Goal: Task Accomplishment & Management: Manage account settings

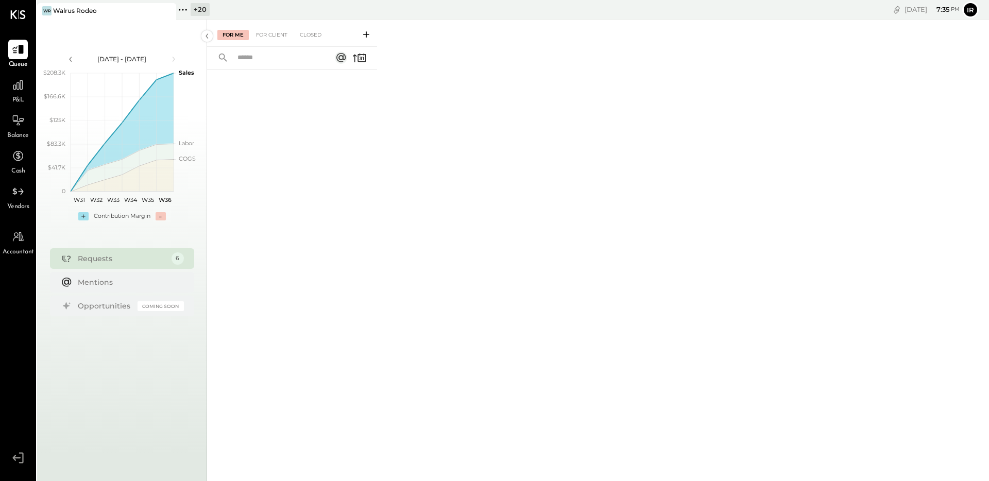
click at [187, 13] on icon at bounding box center [182, 9] width 13 height 13
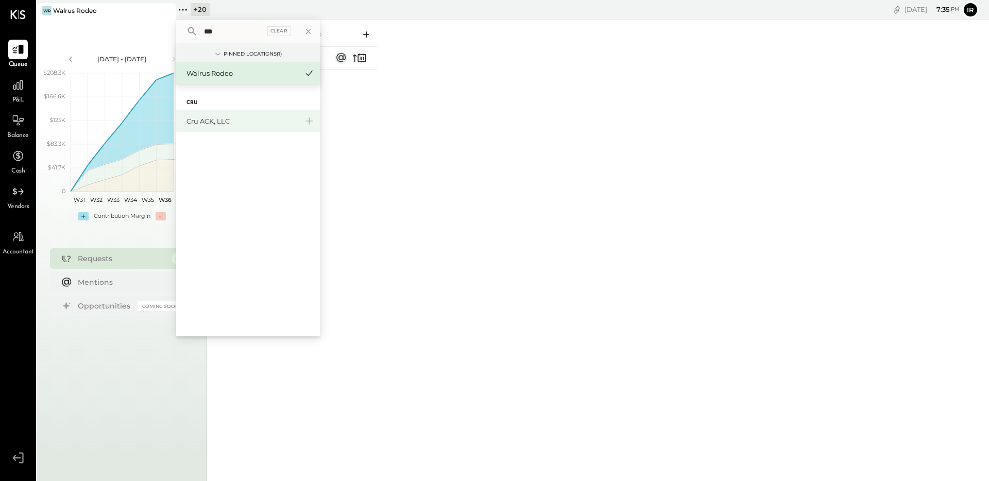
type input "***"
click at [232, 123] on div "Cru ACK, LLC" at bounding box center [241, 121] width 111 height 10
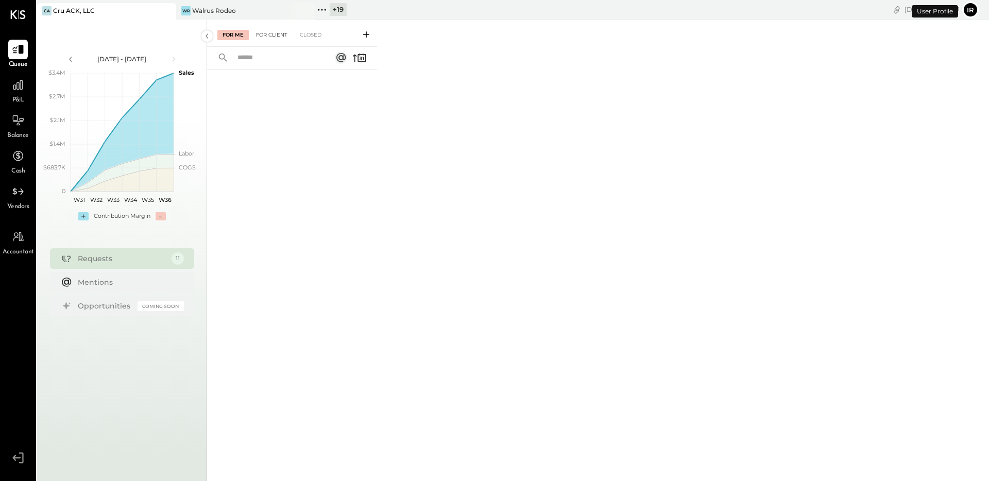
click at [279, 38] on div "For Client" at bounding box center [272, 35] width 42 height 10
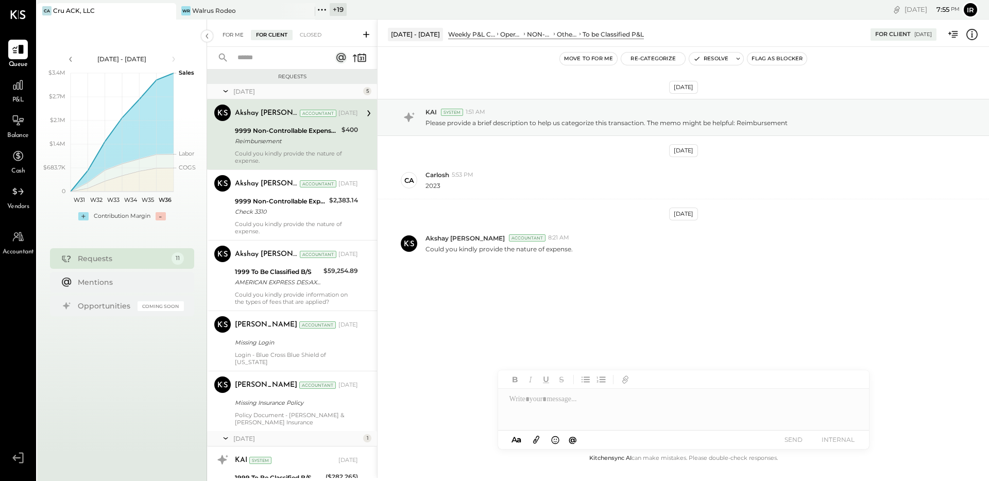
click at [227, 30] on div "For Me" at bounding box center [232, 35] width 31 height 10
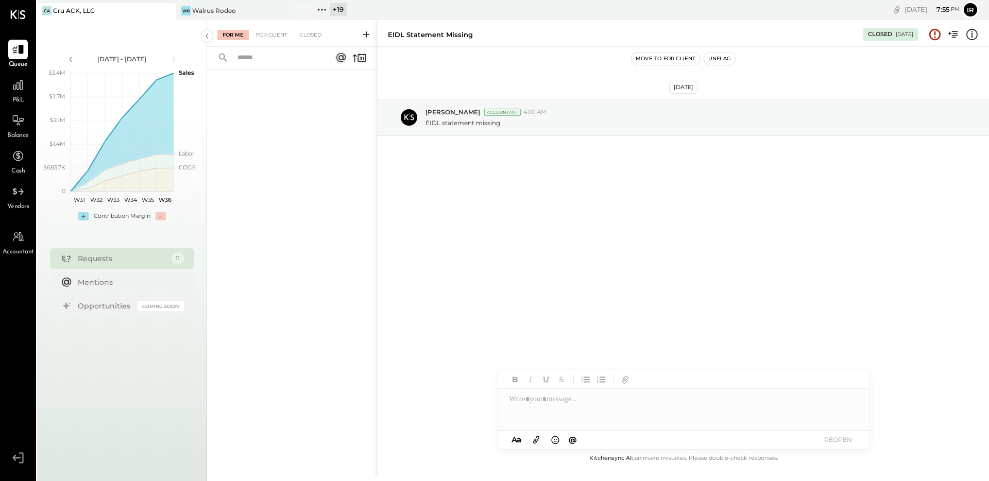
click at [537, 241] on div "[DATE] [PERSON_NAME] Accountant 4:00 AM EIDL statement missing" at bounding box center [682, 249] width 611 height 405
click at [722, 60] on button "Unflag" at bounding box center [719, 59] width 31 height 12
click at [265, 36] on div "For Client" at bounding box center [272, 35] width 42 height 10
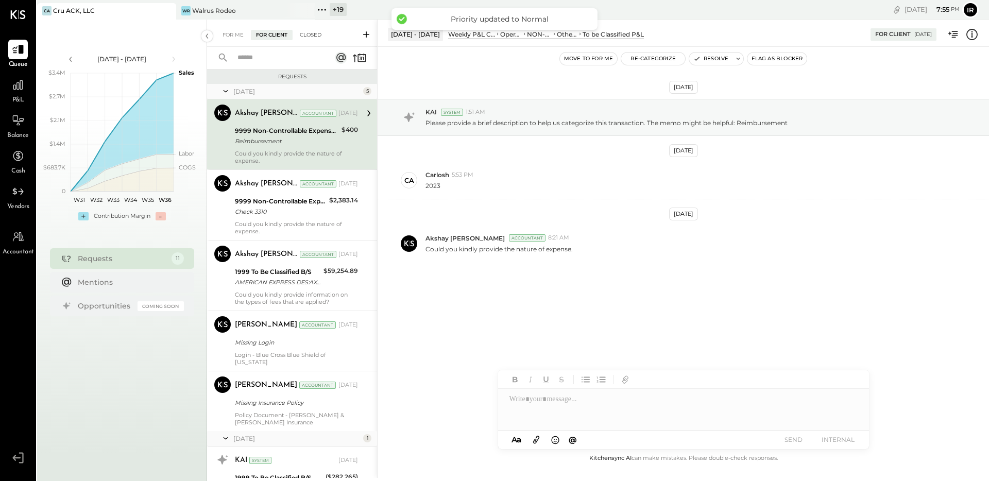
click at [311, 34] on div "Closed" at bounding box center [311, 35] width 32 height 10
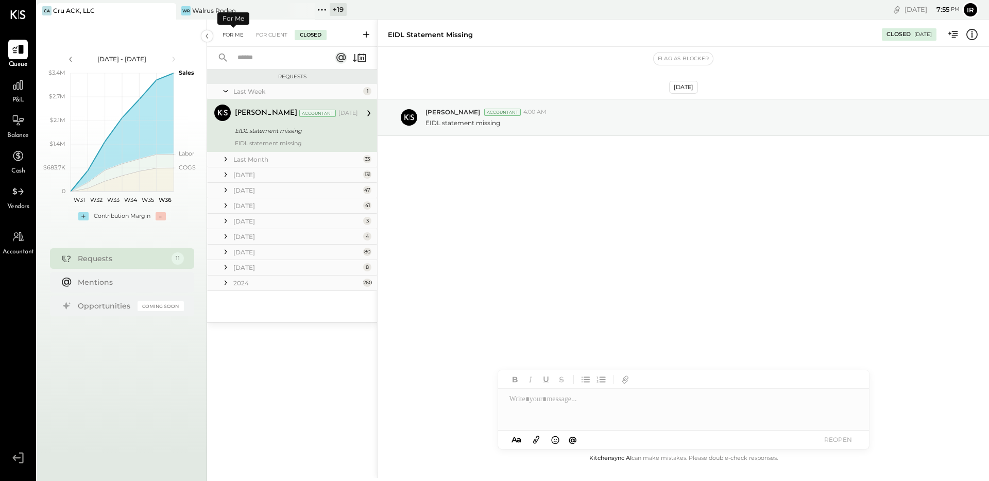
click at [226, 33] on div "For Me" at bounding box center [232, 35] width 31 height 10
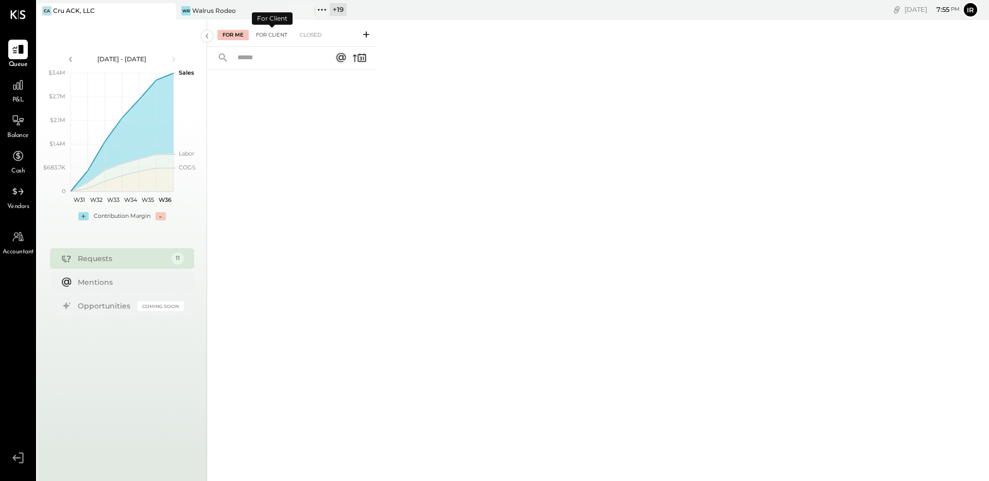
click at [268, 31] on div "For Client" at bounding box center [272, 35] width 42 height 10
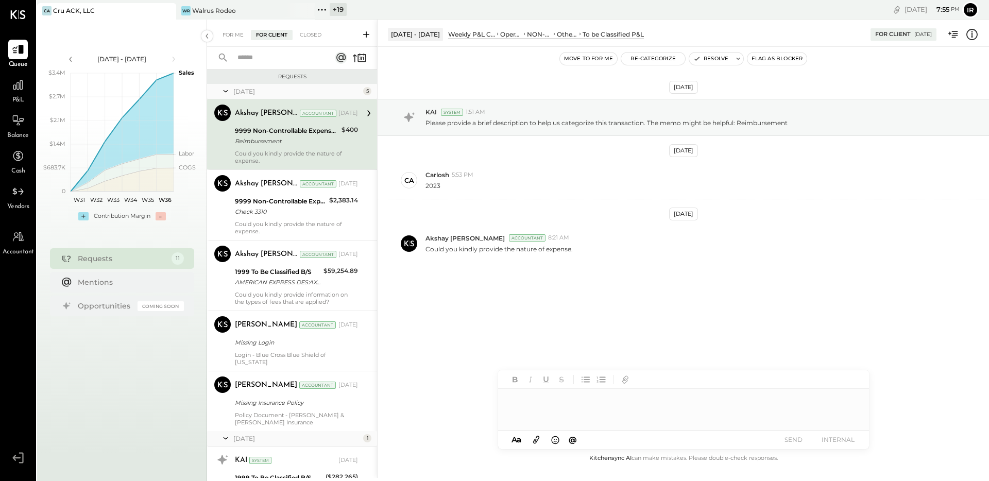
scroll to position [458, 0]
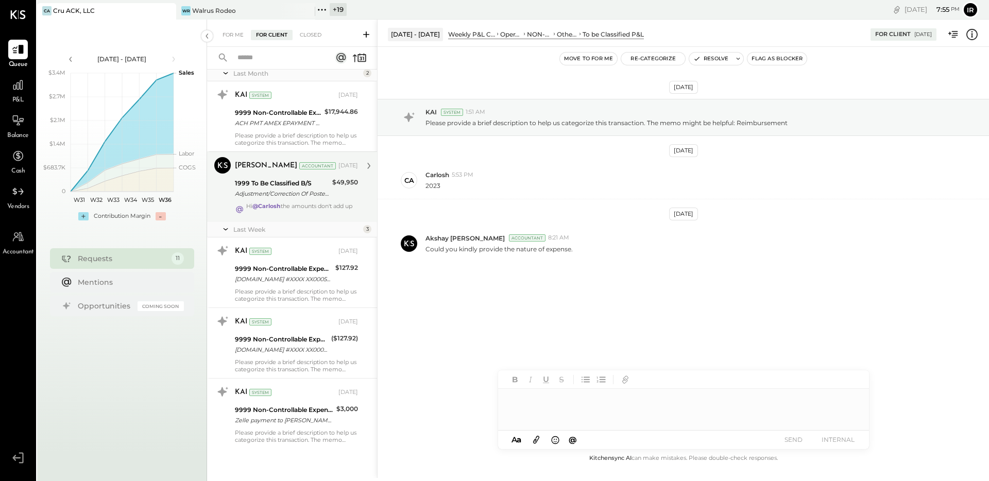
click at [286, 202] on div "Hi @Carlosh the amounts don't add up" at bounding box center [299, 209] width 106 height 14
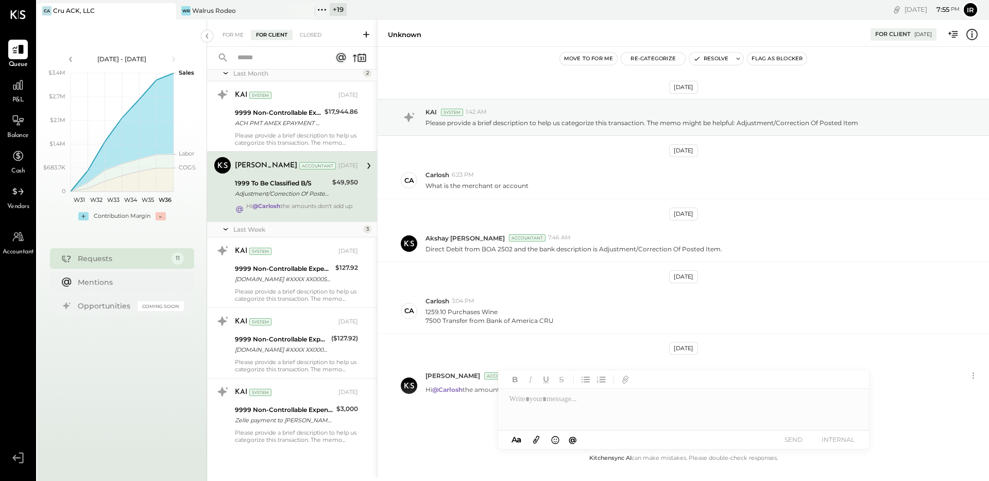
scroll to position [37, 0]
